Goal: Information Seeking & Learning: Learn about a topic

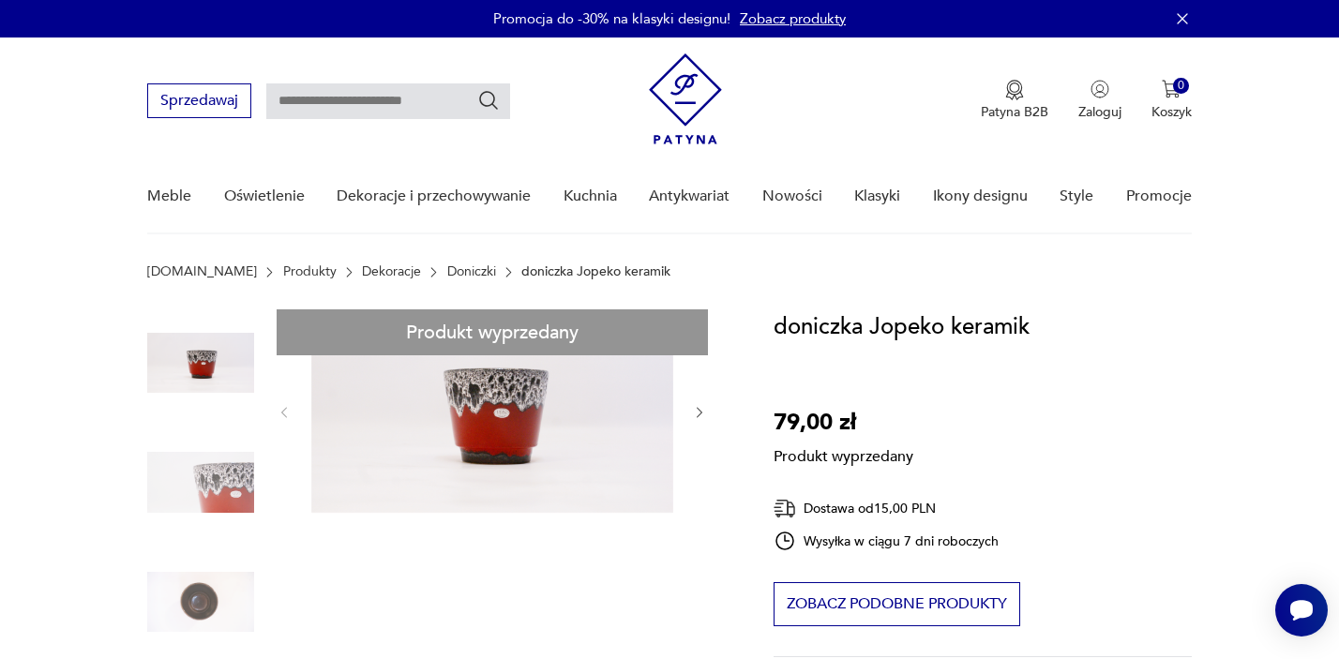
click at [447, 269] on link "Doniczki" at bounding box center [471, 271] width 49 height 15
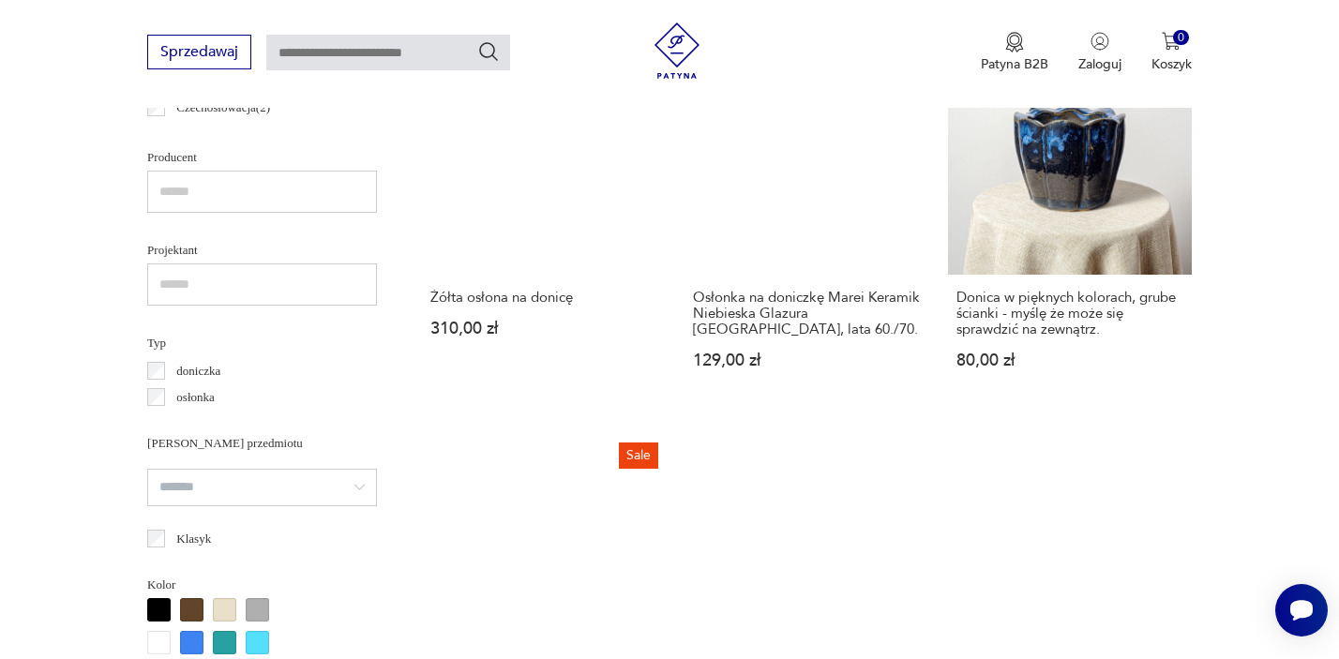
scroll to position [1109, 0]
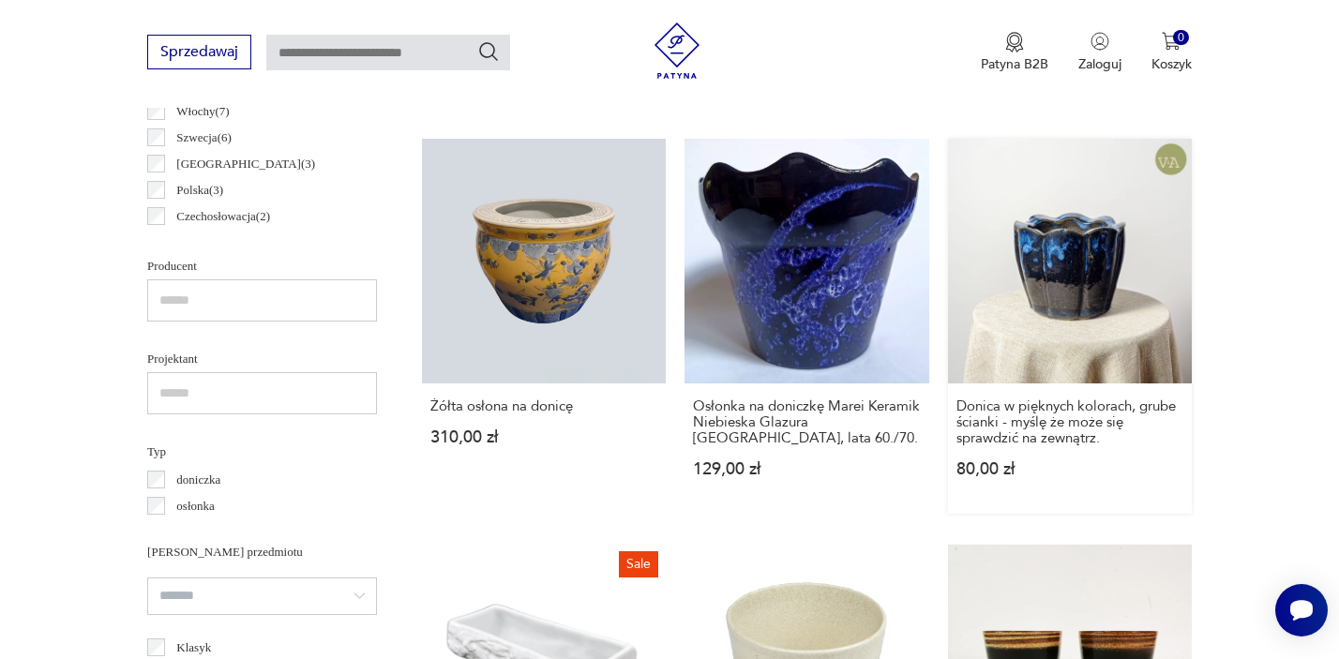
click at [1057, 262] on link "Donica w pięknych kolorach, grube ścianki - myślę że może się sprawdzić na zewn…" at bounding box center [1070, 326] width 244 height 374
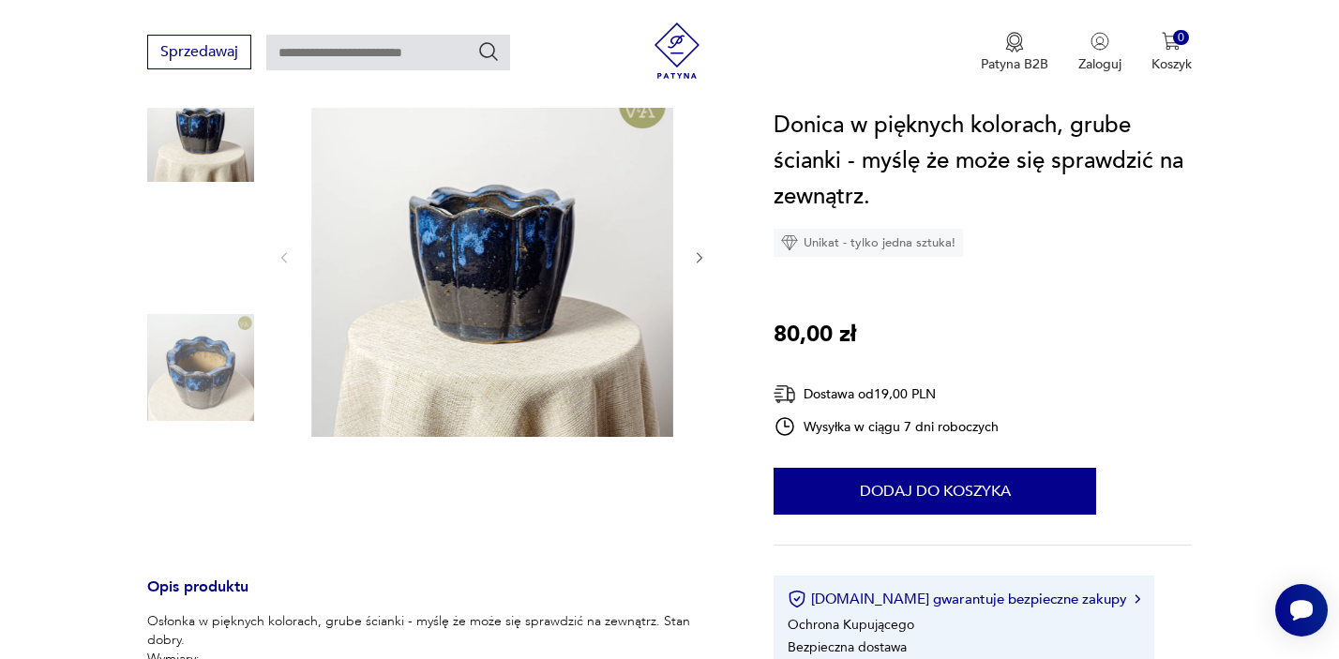
scroll to position [231, 0]
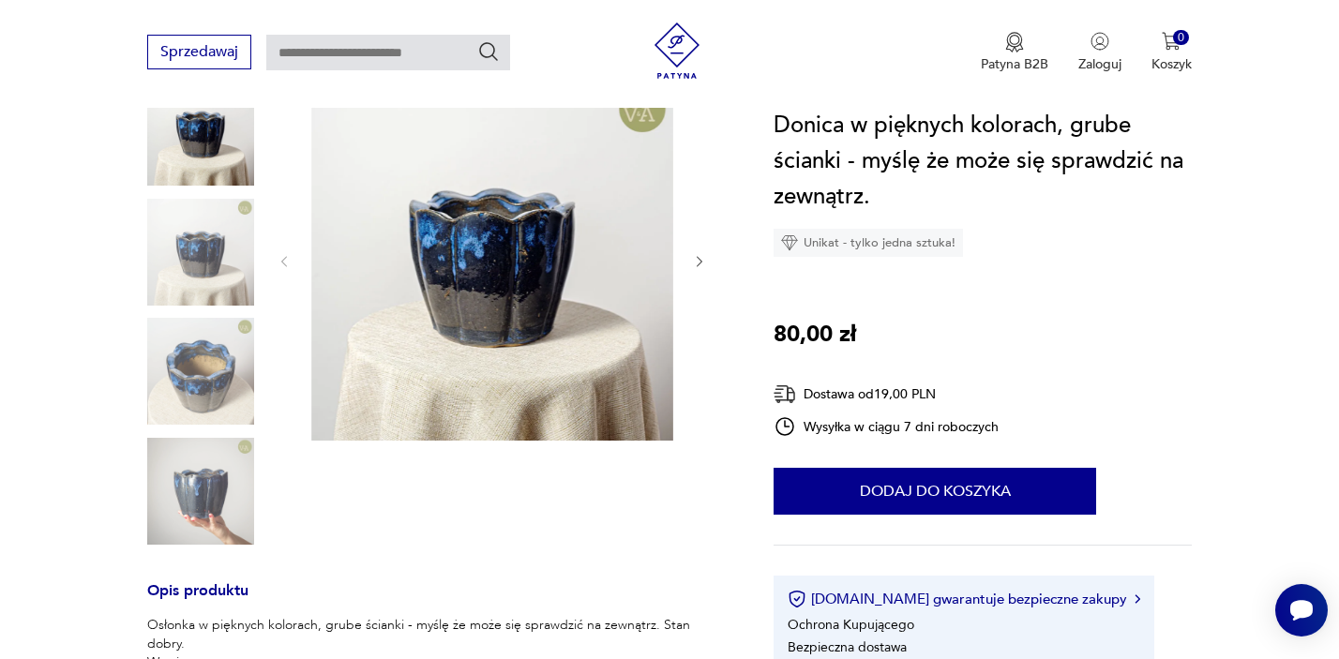
click at [197, 250] on img at bounding box center [200, 252] width 107 height 107
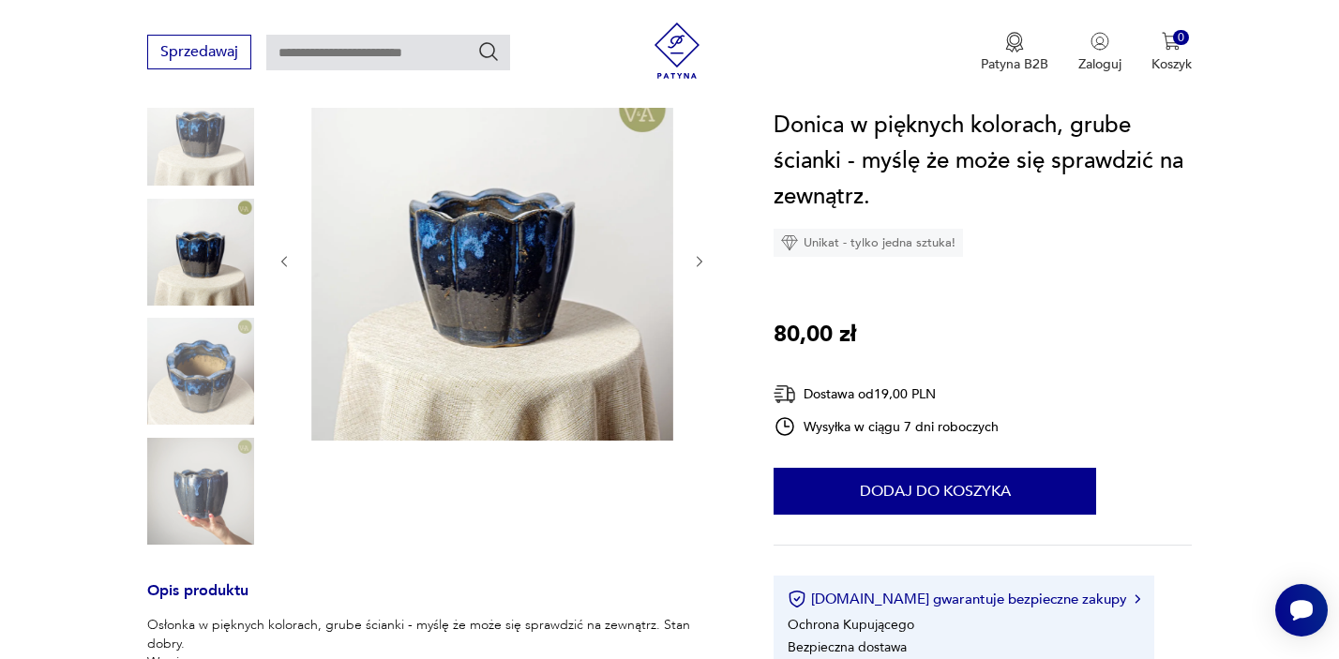
click at [198, 368] on img at bounding box center [200, 371] width 107 height 107
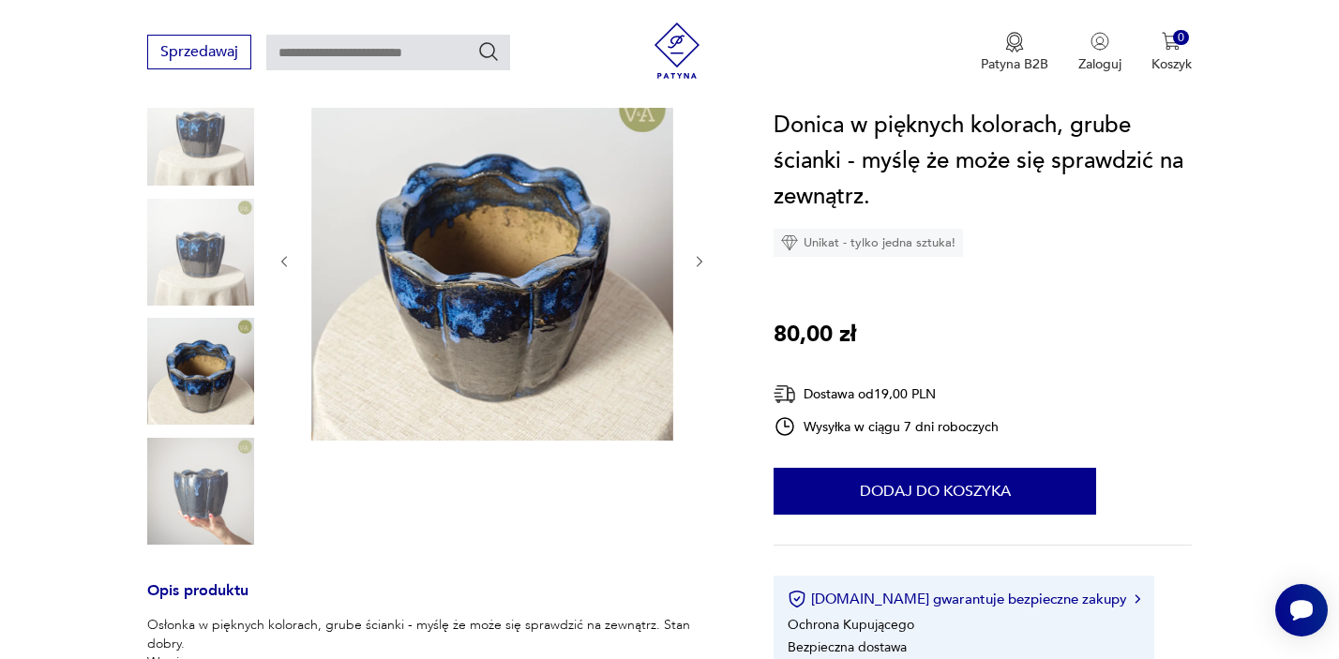
click at [208, 511] on img at bounding box center [200, 491] width 107 height 107
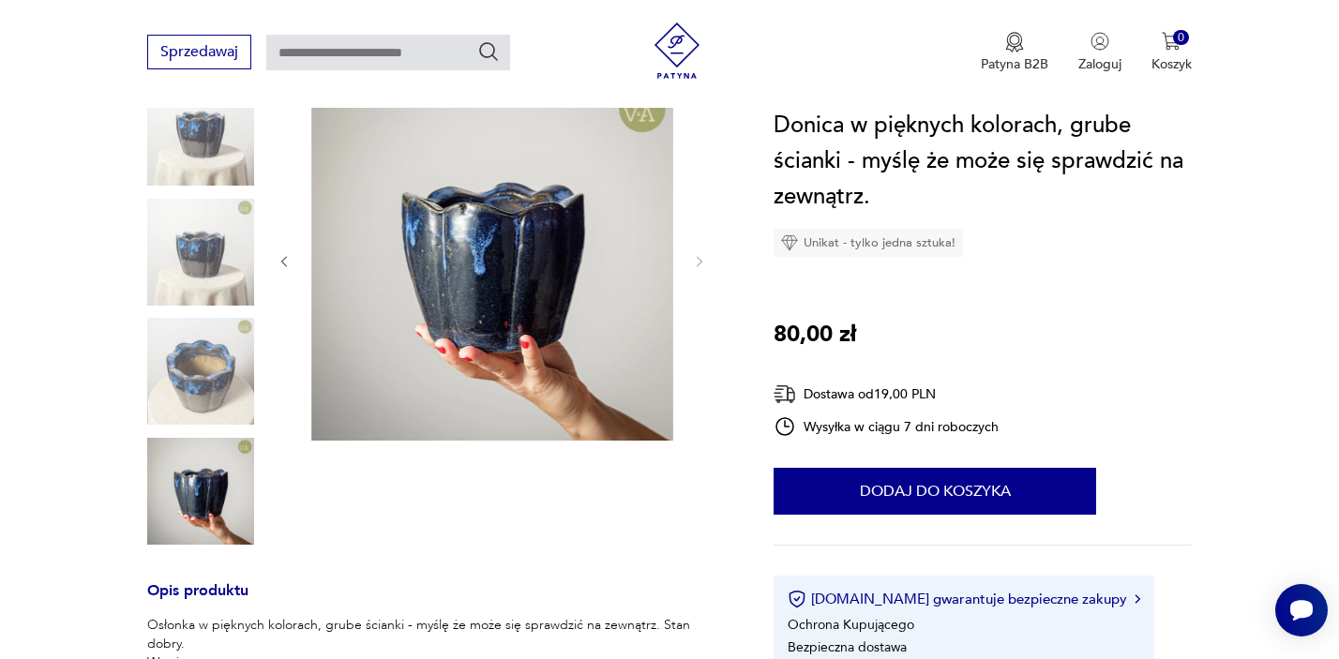
click at [228, 345] on img at bounding box center [200, 371] width 107 height 107
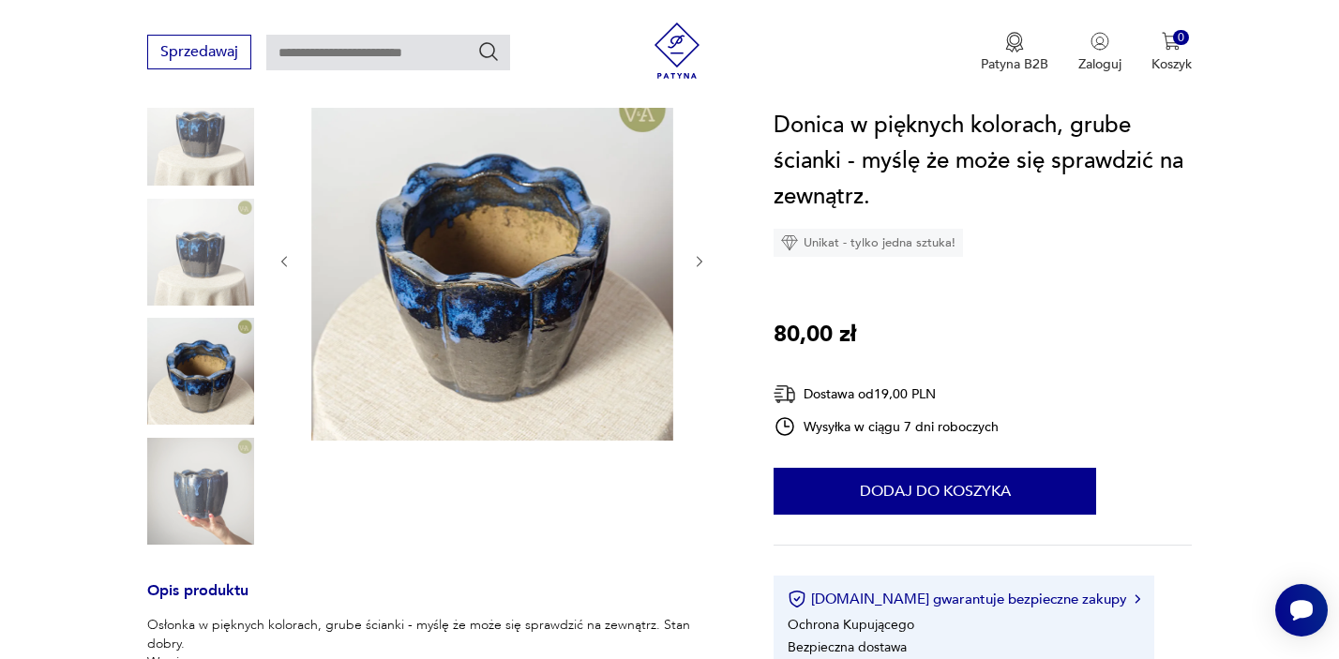
click at [210, 258] on img at bounding box center [200, 252] width 107 height 107
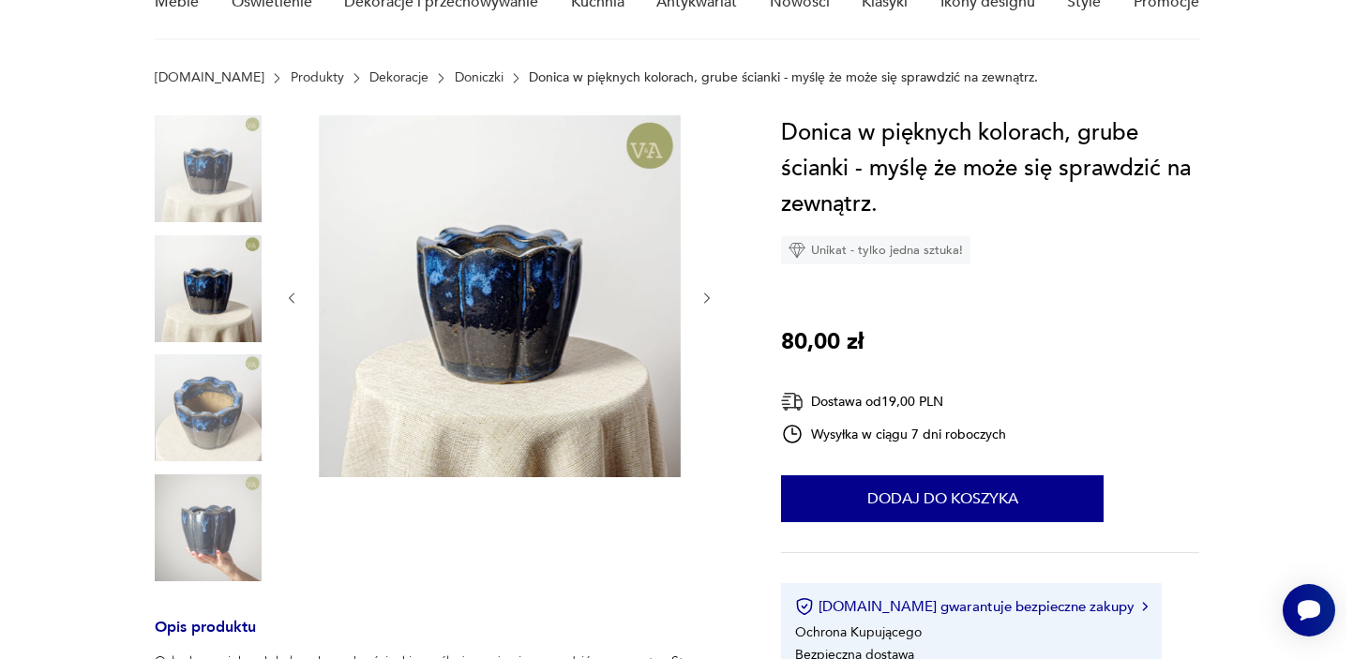
scroll to position [60, 0]
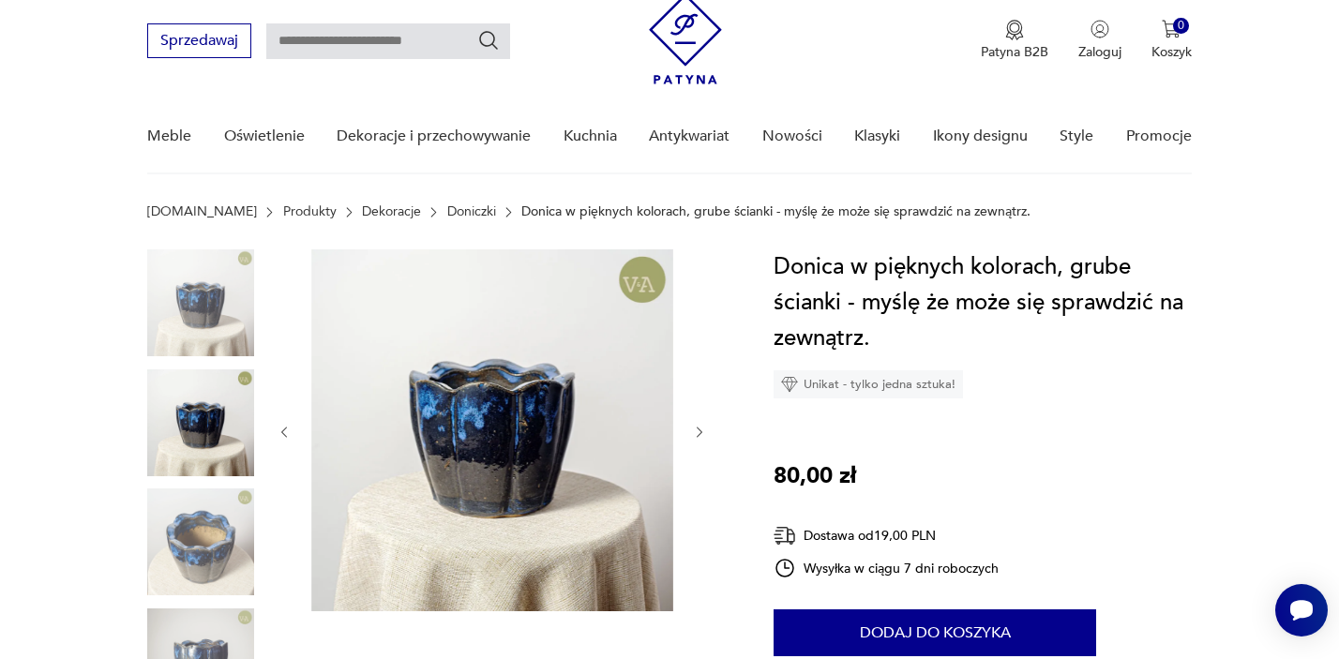
click at [499, 433] on img at bounding box center [492, 430] width 362 height 362
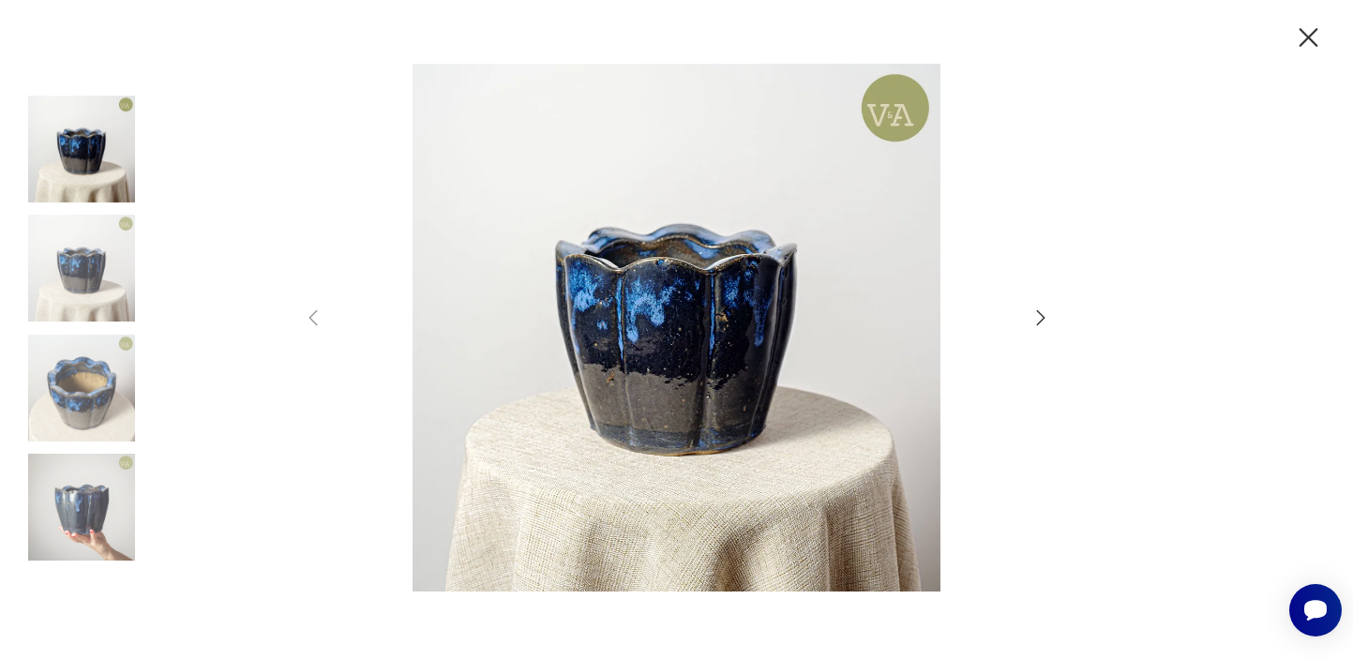
click at [705, 385] on img at bounding box center [677, 327] width 668 height 527
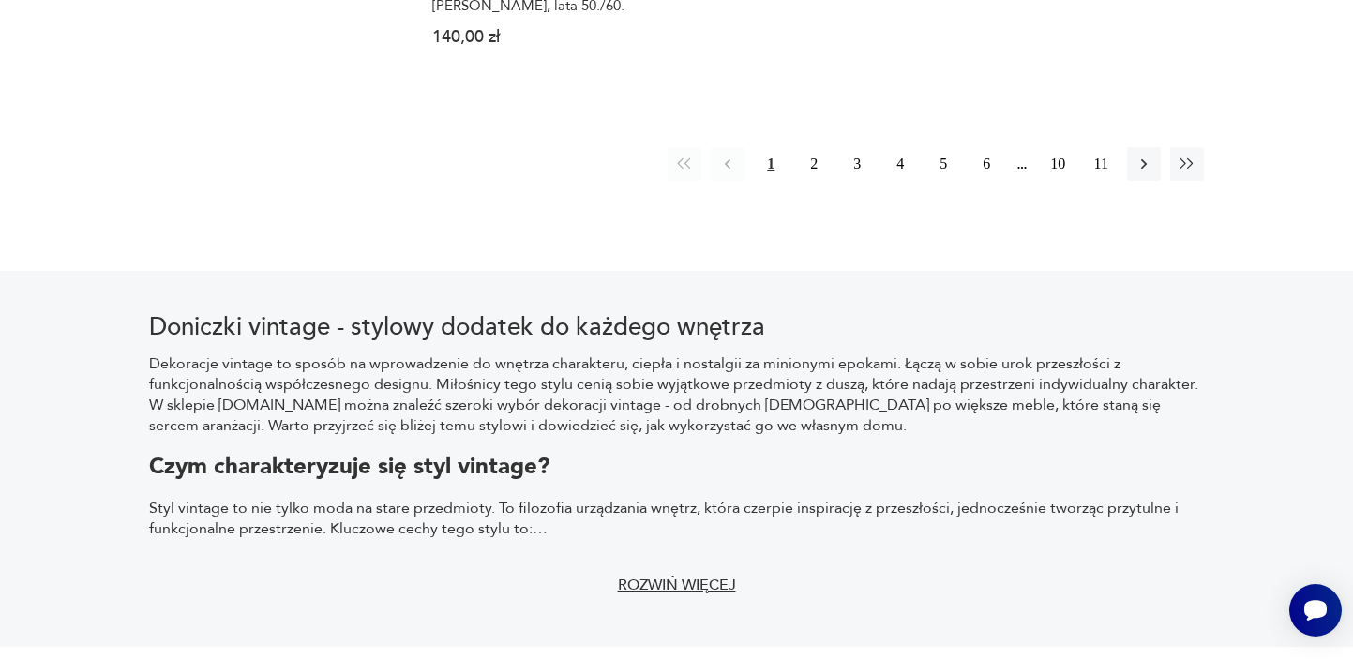
scroll to position [3784, 0]
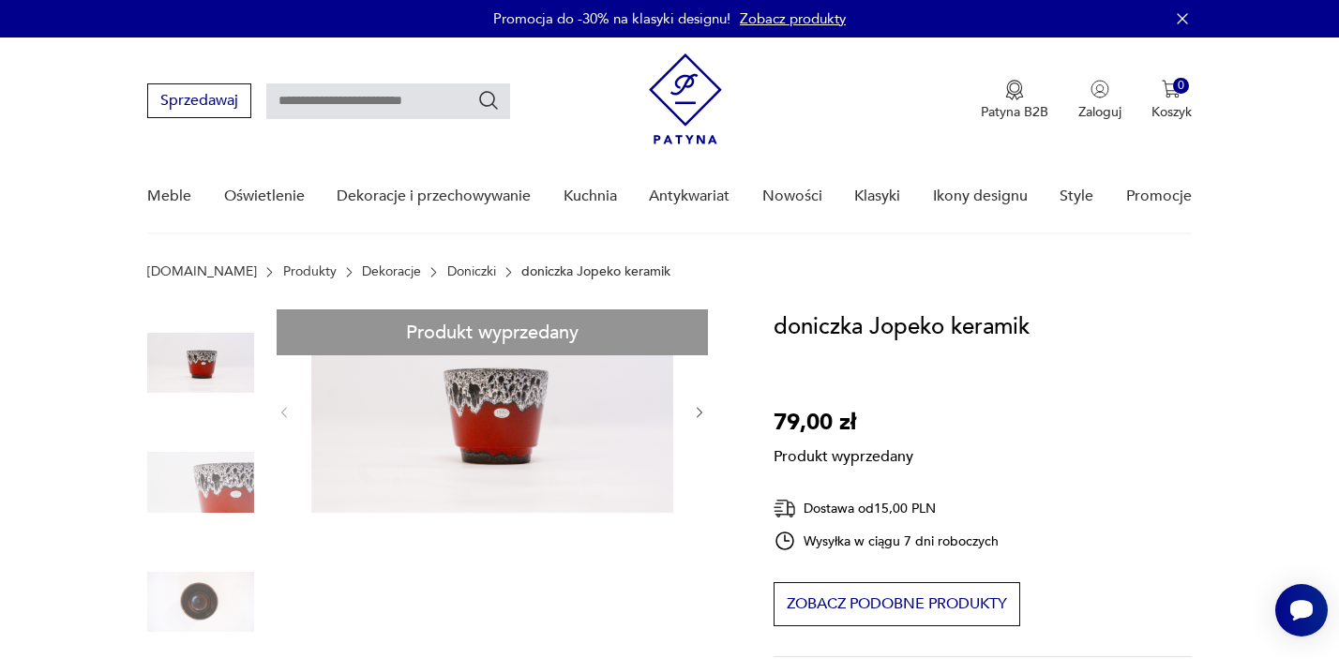
click at [447, 270] on link "Doniczki" at bounding box center [471, 271] width 49 height 15
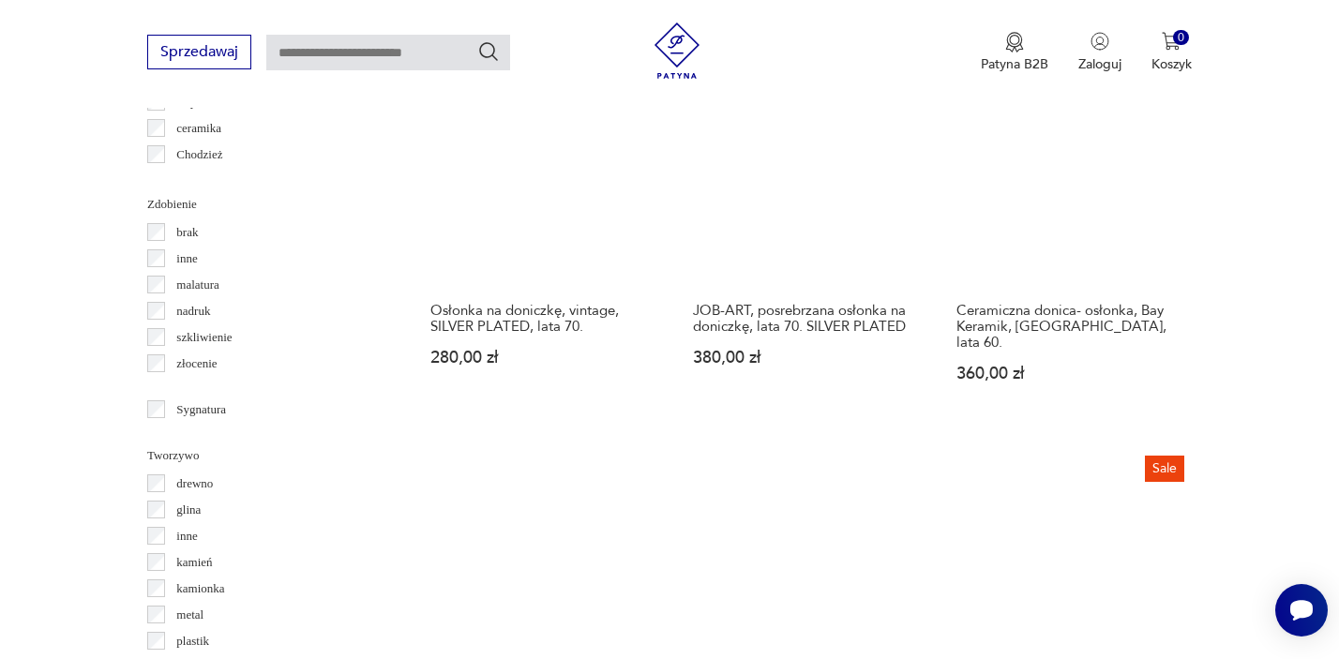
scroll to position [2691, 0]
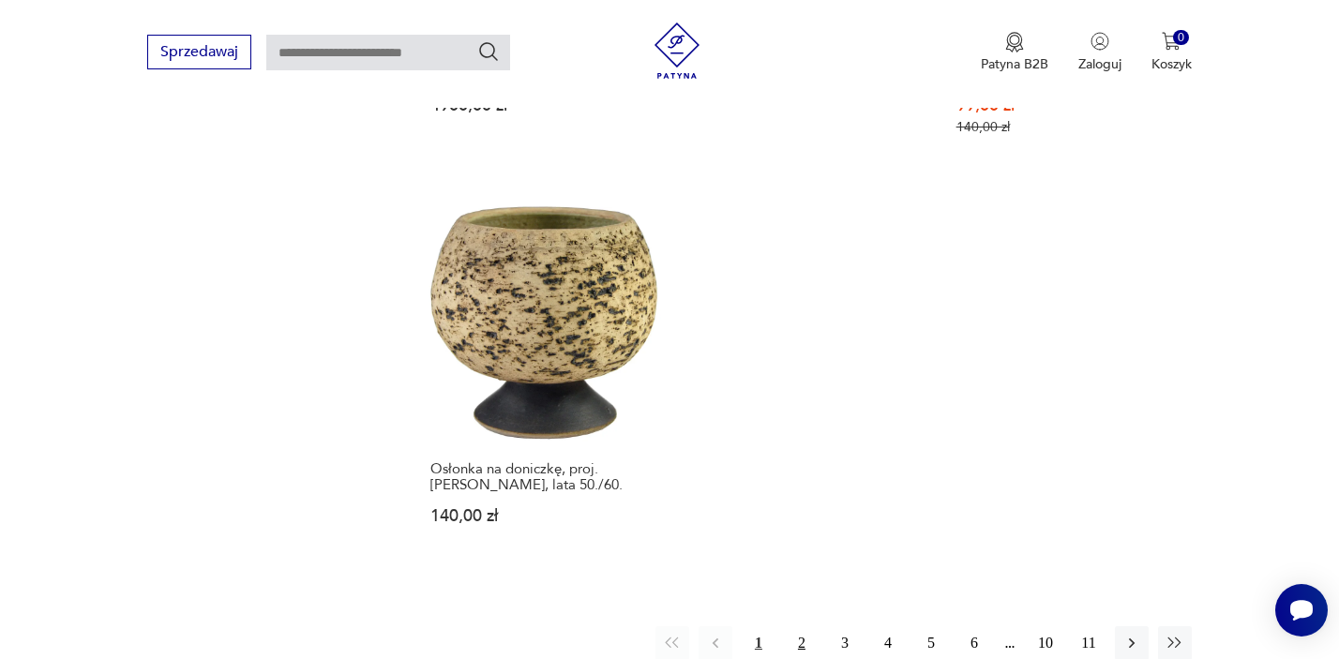
click at [802, 626] on button "2" at bounding box center [802, 643] width 34 height 34
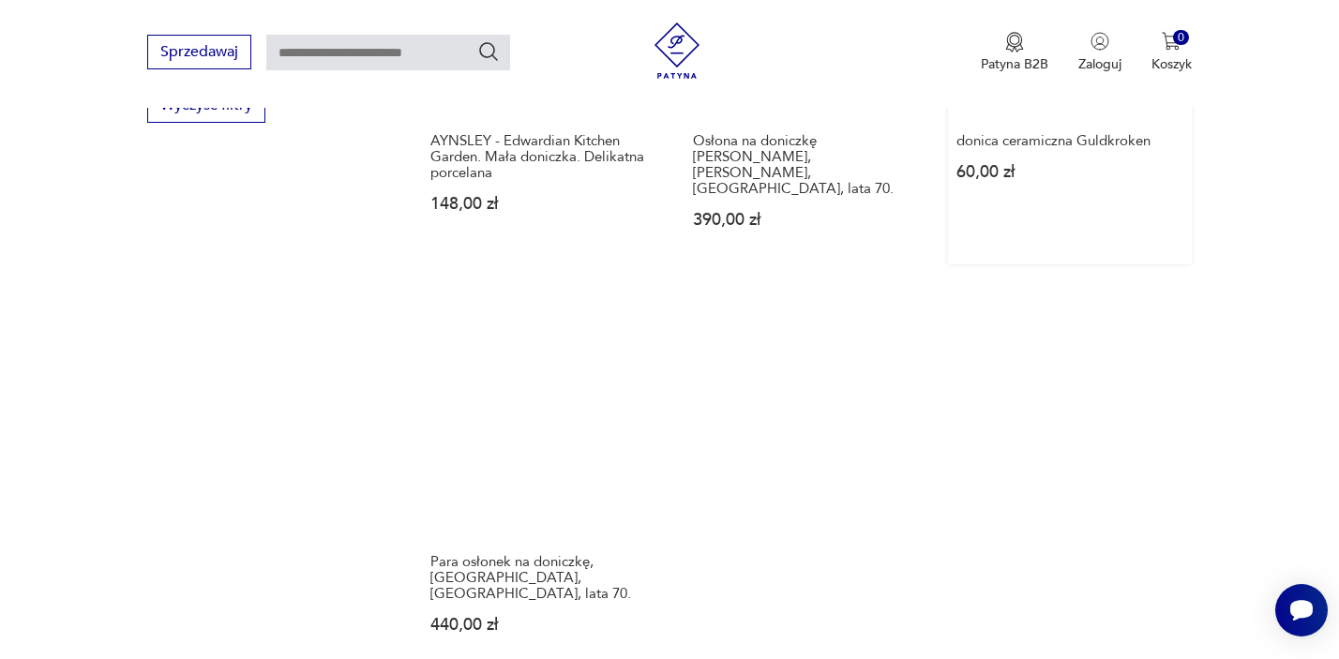
scroll to position [2785, 0]
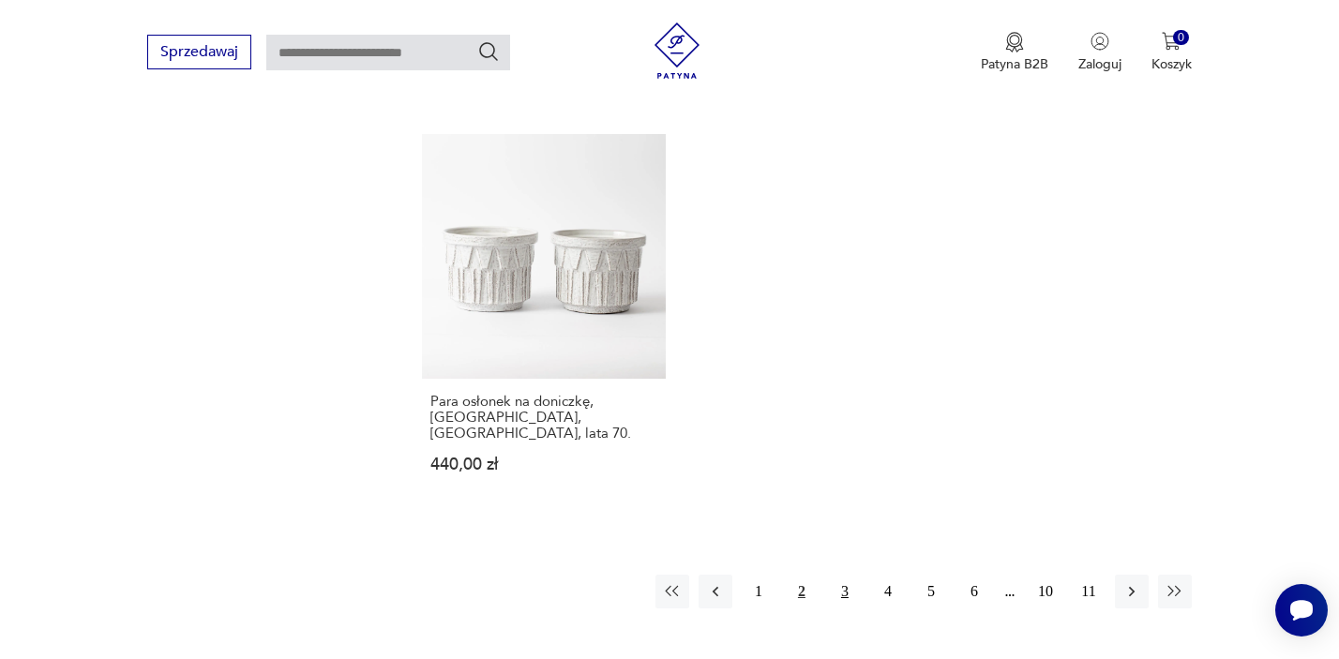
click at [849, 575] on button "3" at bounding box center [845, 592] width 34 height 34
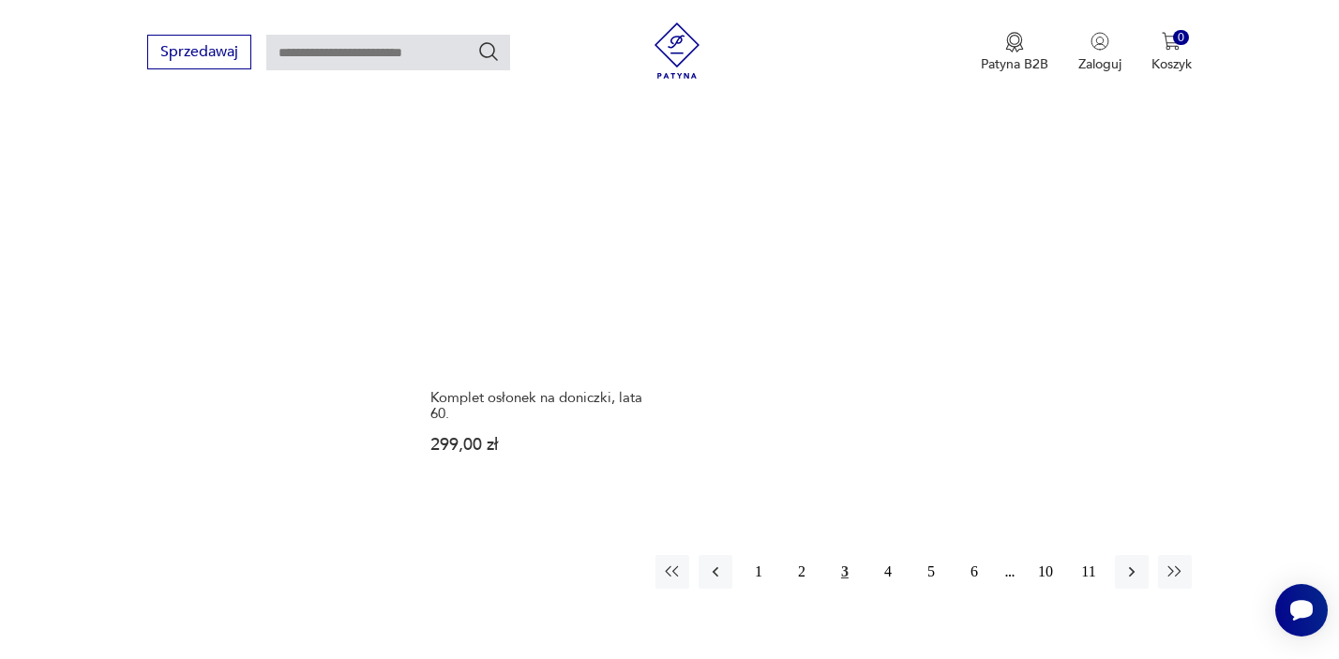
scroll to position [2892, 0]
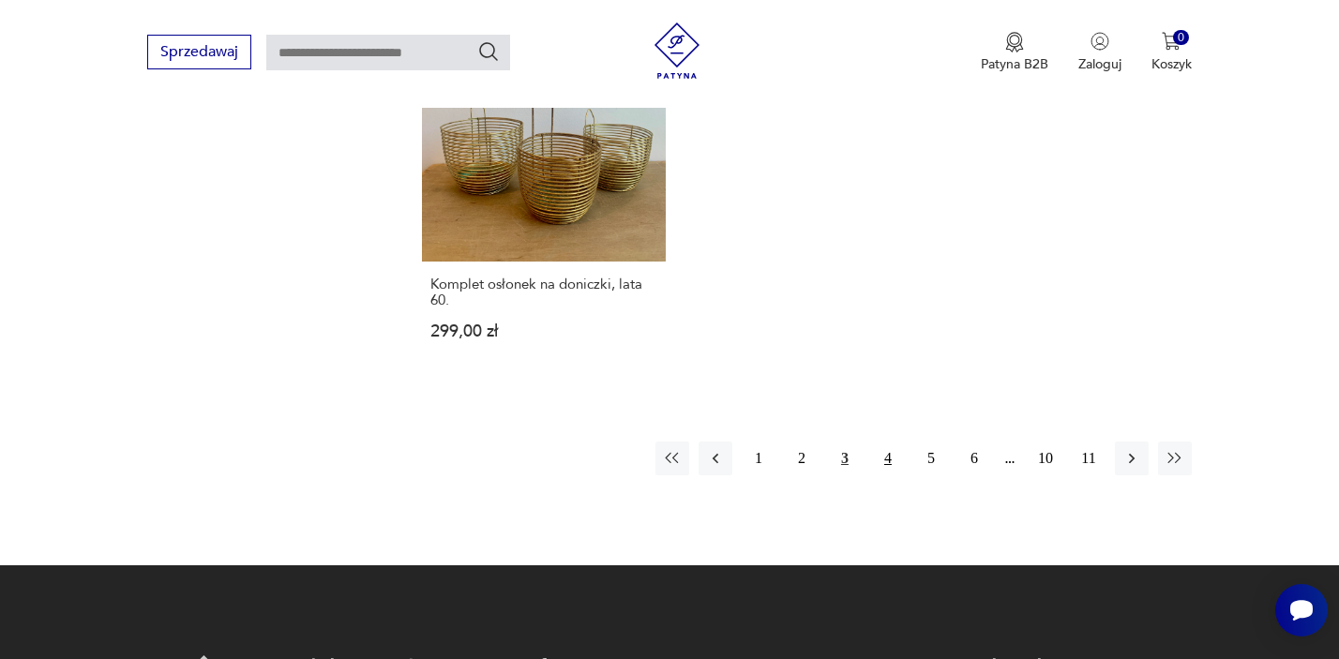
click at [894, 442] on button "4" at bounding box center [888, 459] width 34 height 34
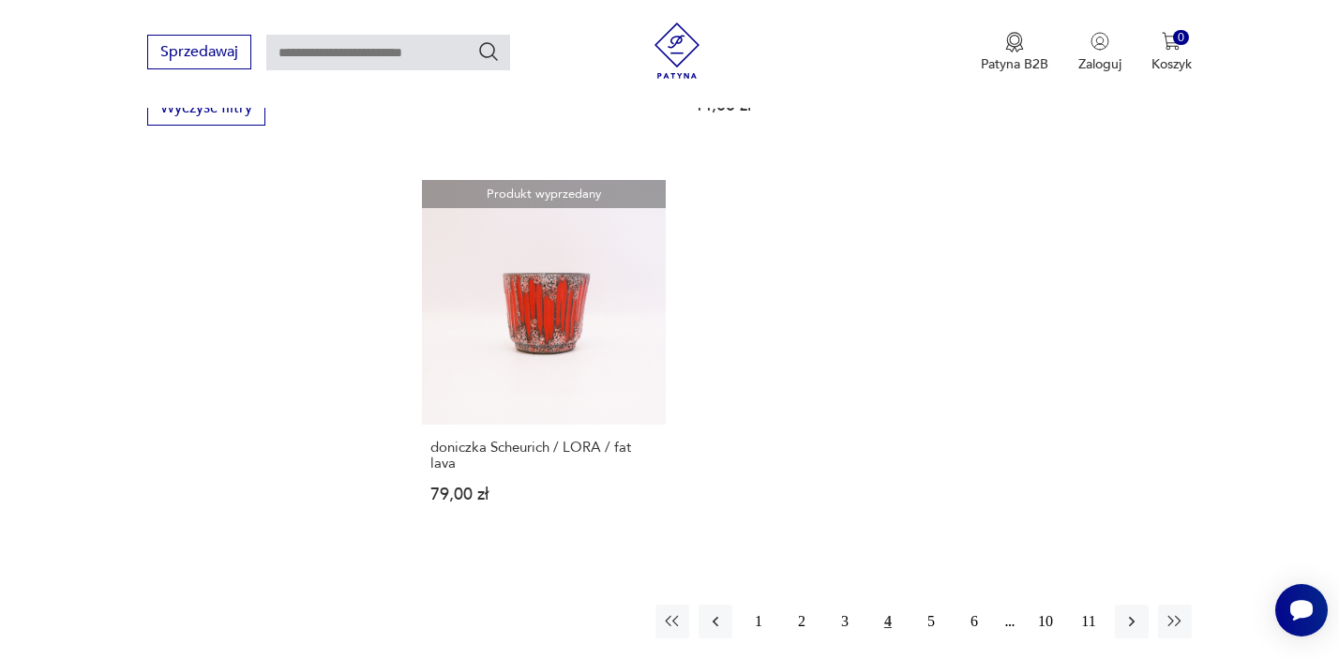
scroll to position [3045, 0]
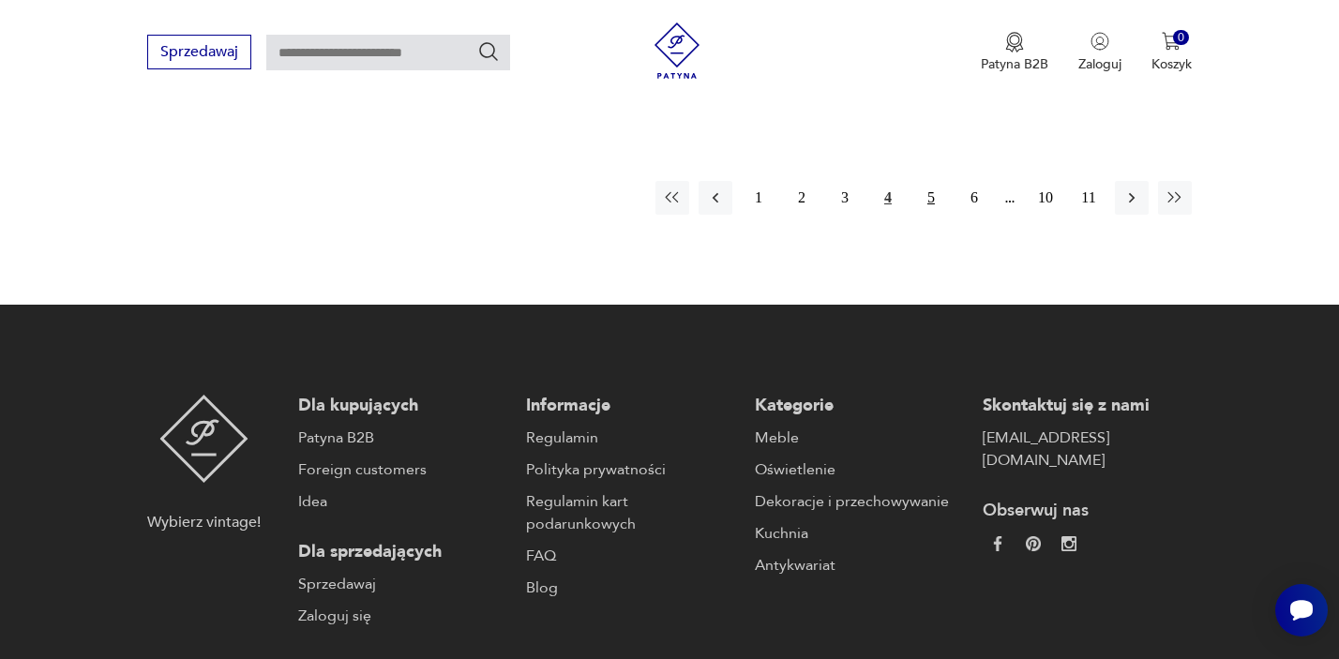
click at [938, 183] on button "5" at bounding box center [931, 198] width 34 height 34
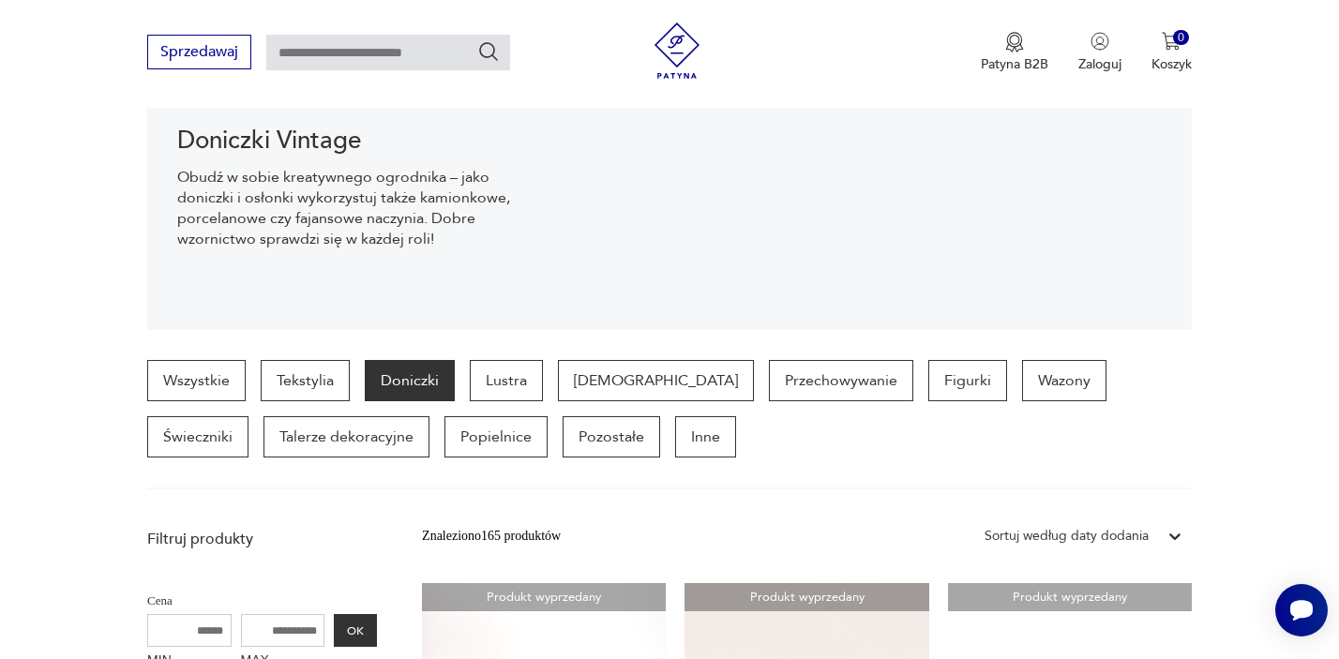
scroll to position [536, 0]
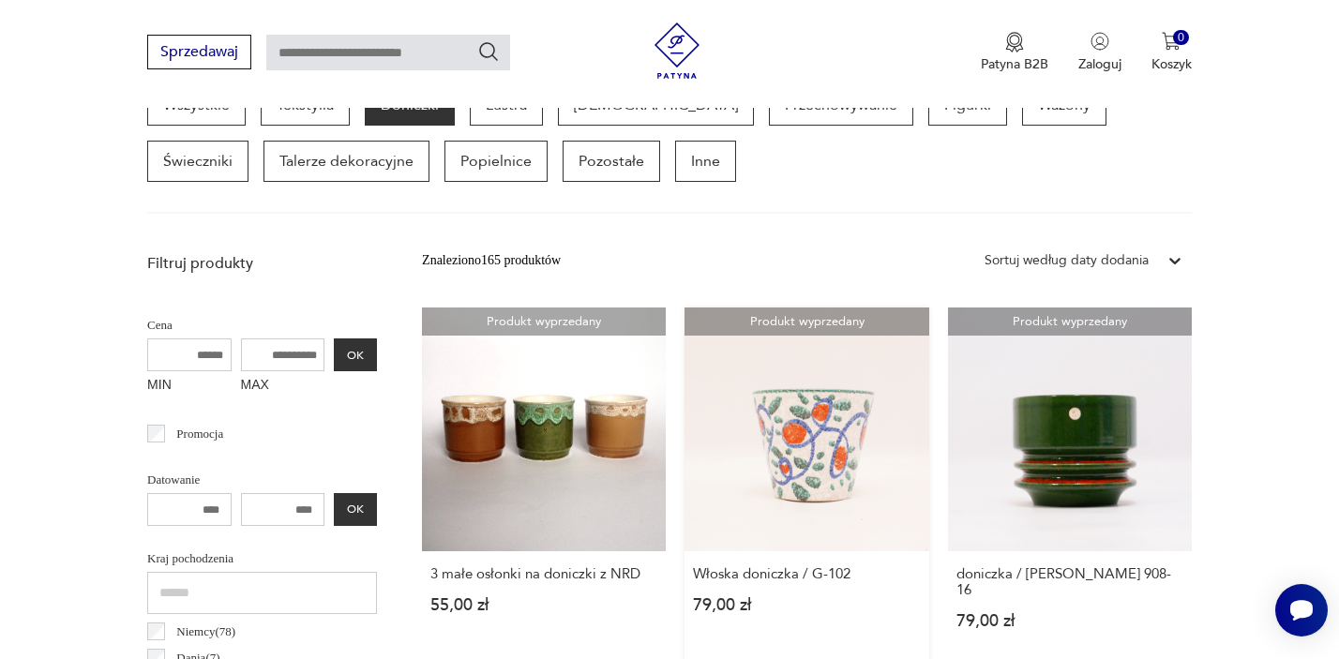
click at [845, 456] on link "Produkt wyprzedany Włoska doniczka / G-102 79,00 zł" at bounding box center [806, 487] width 244 height 358
